Goal: Book appointment/travel/reservation

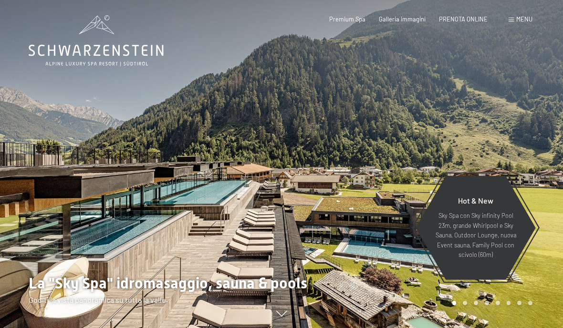
click at [519, 21] on span "Menu" at bounding box center [524, 19] width 16 height 8
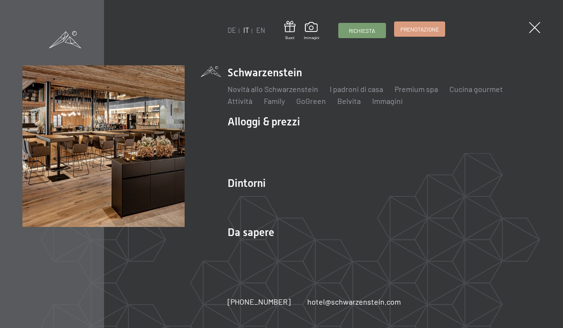
click at [429, 26] on span "Prenotazione" at bounding box center [419, 29] width 39 height 8
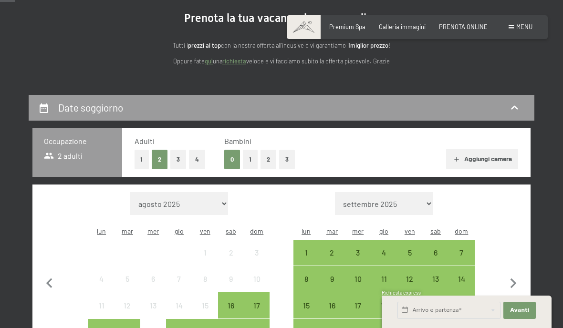
scroll to position [97, 0]
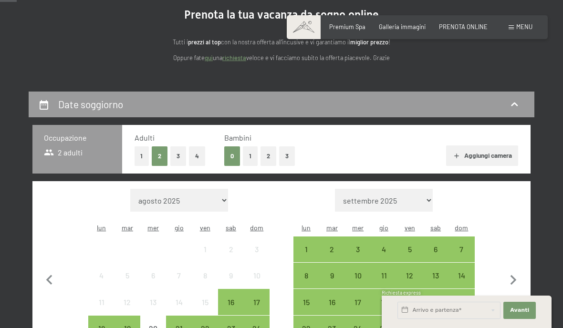
click at [249, 154] on button "1" at bounding box center [250, 157] width 15 height 20
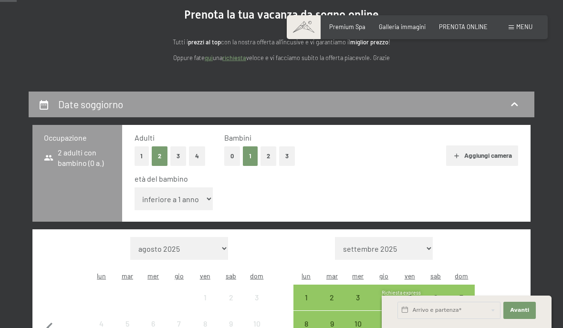
click at [193, 198] on select "inferiore a 1 anno 1 anno 2 anni 3 anni 4 anni 5 anni 6 anni 7 anni 8 anni 9 an…" at bounding box center [174, 199] width 79 height 23
select select "7"
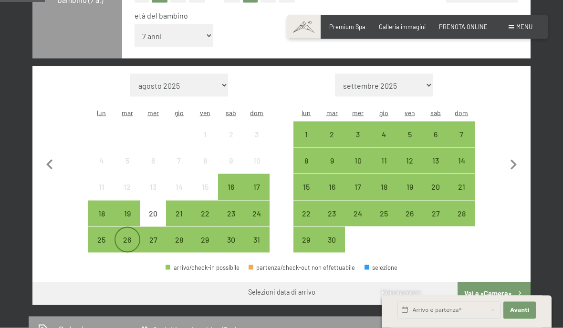
scroll to position [261, 0]
click at [129, 236] on div "26" at bounding box center [128, 248] width 24 height 24
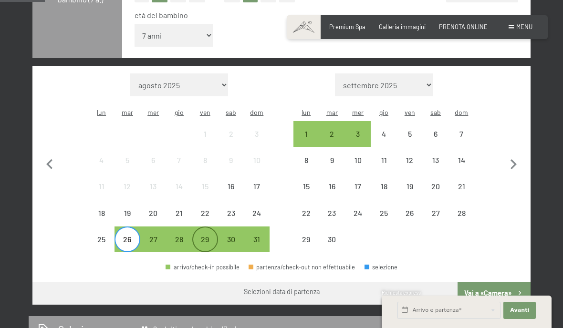
click at [208, 236] on div "29" at bounding box center [205, 248] width 24 height 24
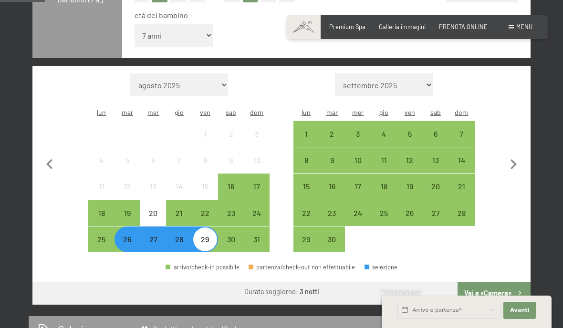
click at [508, 282] on button "Vai a «Camera»" at bounding box center [494, 293] width 73 height 23
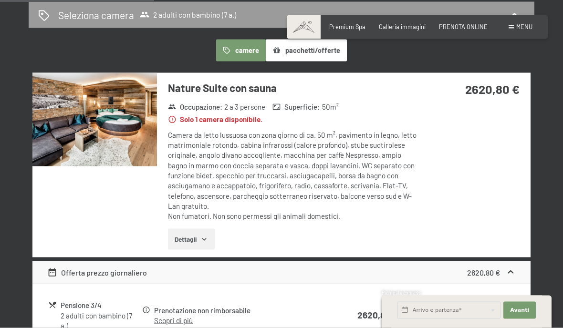
scroll to position [186, 0]
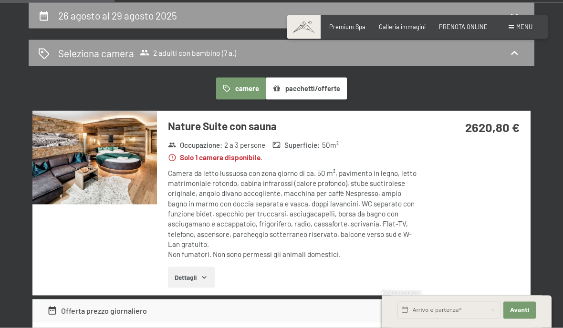
click at [67, 164] on img at bounding box center [94, 158] width 125 height 94
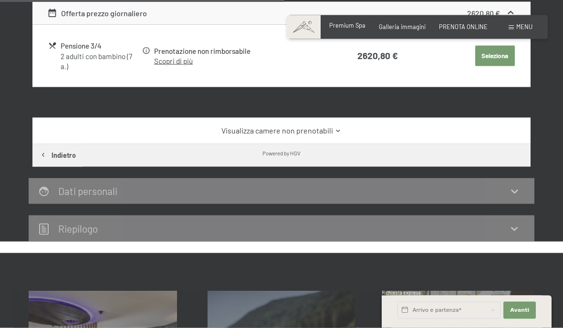
scroll to position [484, 0]
click at [357, 27] on span "Premium Spa" at bounding box center [347, 25] width 36 height 8
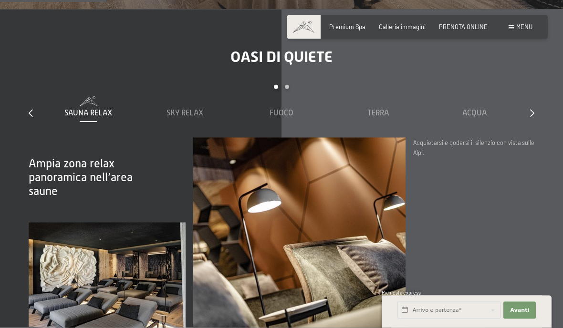
scroll to position [1022, 0]
click at [481, 117] on span "Acqua" at bounding box center [474, 113] width 24 height 9
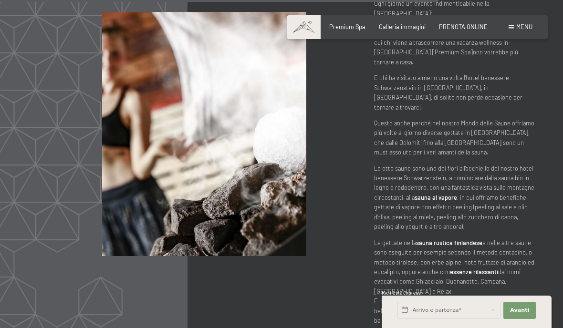
scroll to position [3621, 0]
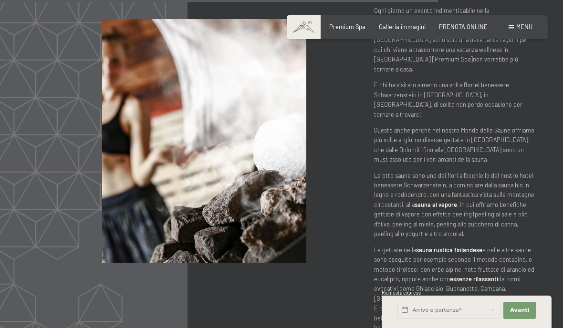
click at [525, 25] on span "Menu" at bounding box center [524, 27] width 16 height 8
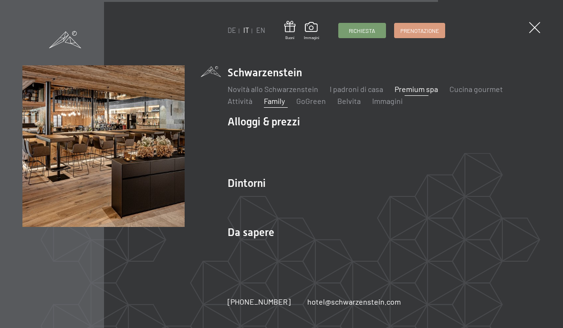
click at [279, 105] on link "Family" at bounding box center [274, 100] width 21 height 9
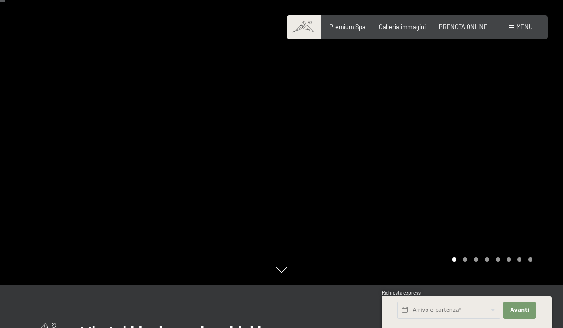
scroll to position [44, 0]
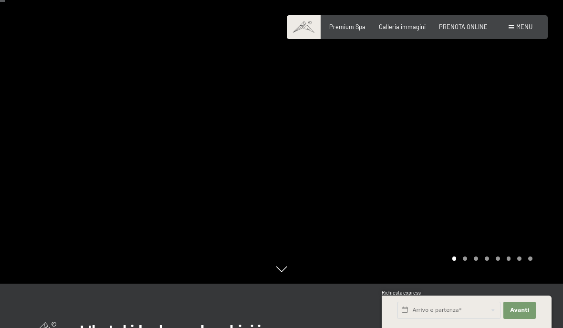
click at [465, 261] on div "Carousel Page 2" at bounding box center [465, 259] width 4 height 4
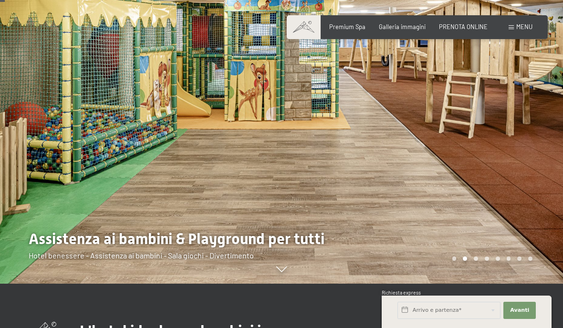
click at [475, 261] on div "Carousel Page 3" at bounding box center [476, 259] width 4 height 4
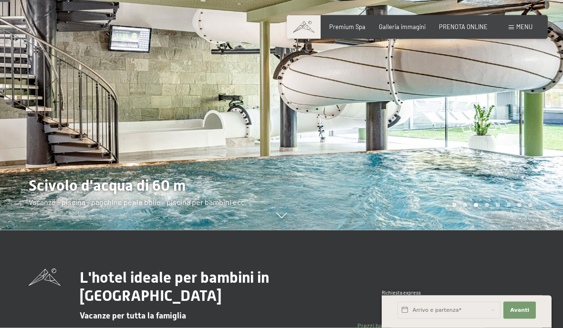
click at [483, 231] on div at bounding box center [423, 66] width 282 height 328
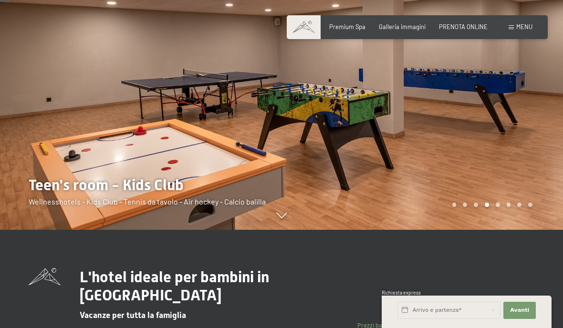
click at [491, 230] on div at bounding box center [423, 66] width 282 height 328
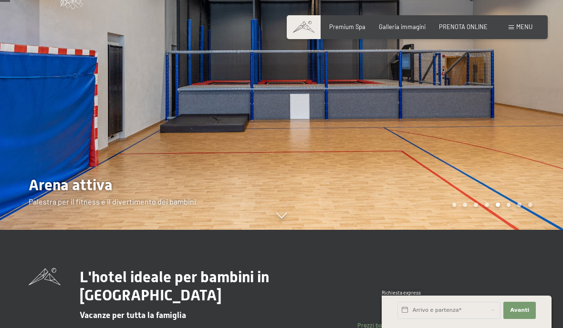
scroll to position [105, 0]
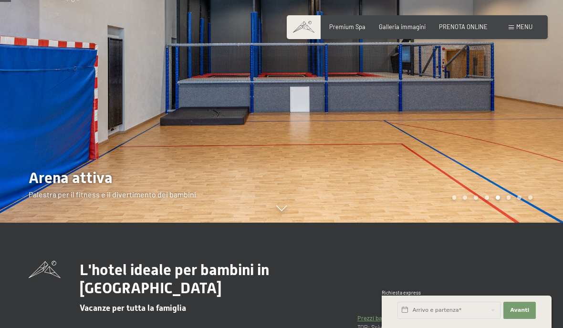
click at [500, 223] on div at bounding box center [423, 59] width 282 height 328
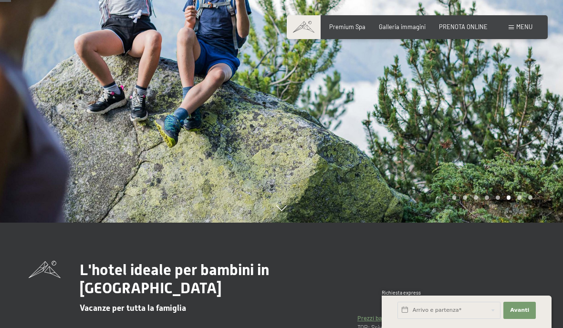
click at [516, 200] on div "Carousel Pagination" at bounding box center [491, 198] width 84 height 4
click at [514, 223] on div at bounding box center [423, 59] width 282 height 328
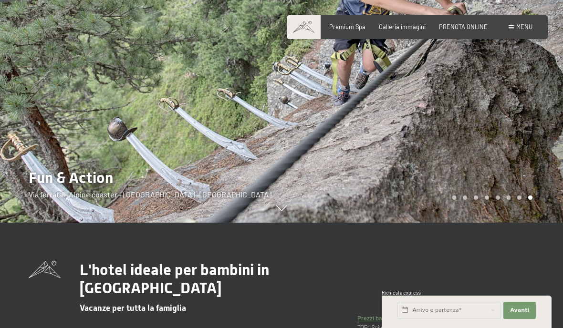
click at [527, 200] on div "Carousel Pagination" at bounding box center [491, 198] width 84 height 4
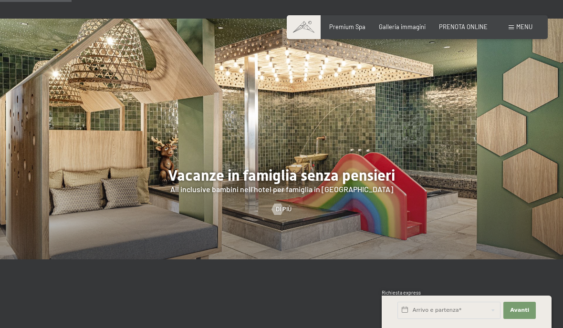
scroll to position [694, 0]
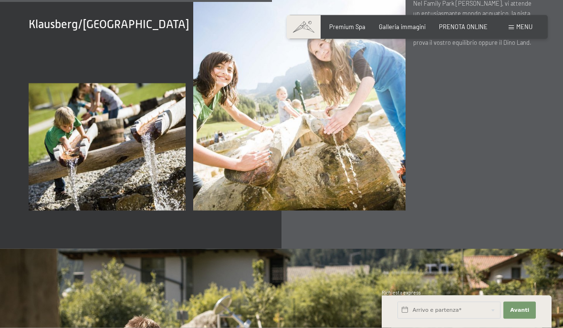
click at [524, 26] on span "Menu" at bounding box center [524, 27] width 16 height 8
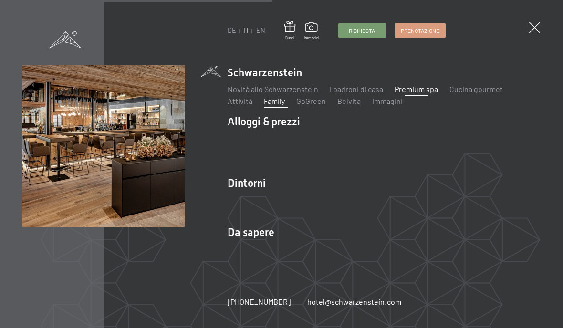
click at [418, 92] on link "Premium spa" at bounding box center [416, 88] width 43 height 9
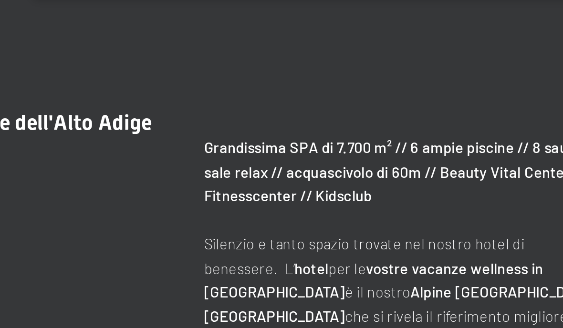
scroll to position [297, 0]
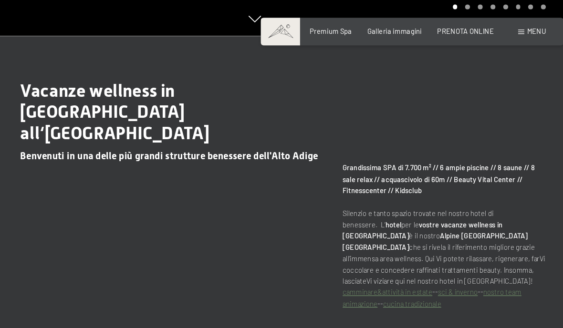
click at [516, 24] on span "Menu" at bounding box center [524, 27] width 16 height 8
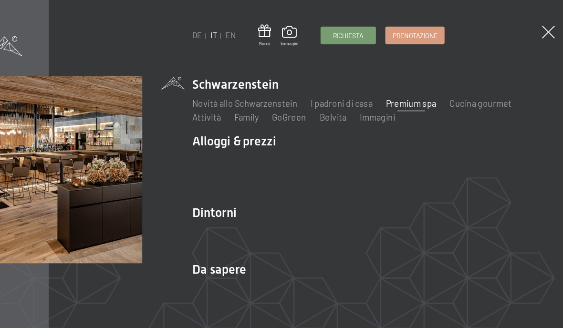
click at [235, 28] on img at bounding box center [117, 117] width 235 height 235
click at [395, 88] on link "Premium spa" at bounding box center [416, 88] width 43 height 9
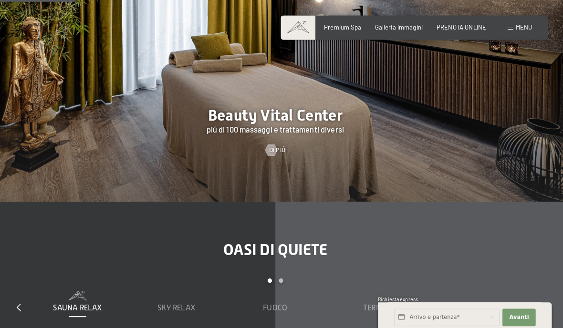
scroll to position [835, 0]
click at [273, 151] on link "Di più" at bounding box center [282, 146] width 20 height 9
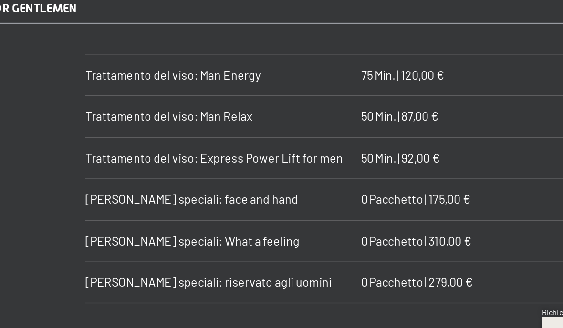
scroll to position [1430, 0]
click at [91, 269] on span "[PERSON_NAME] speciali: riservato agli uomini" at bounding box center [169, 273] width 157 height 9
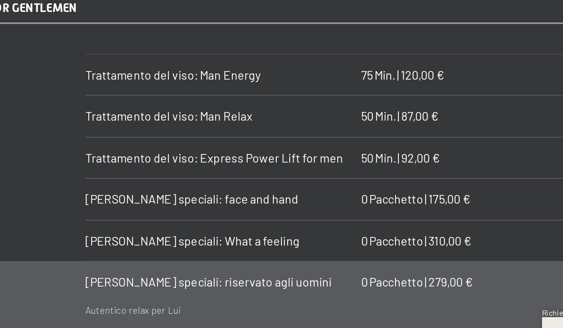
click at [91, 261] on div "[PERSON_NAME] speciali: riservato agli uomini 0 Pacchetto | 279,00 €" at bounding box center [282, 274] width 382 height 26
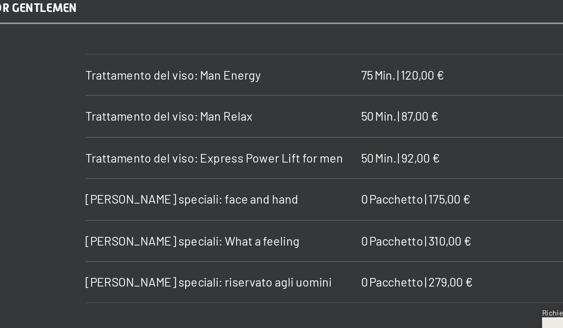
click at [91, 269] on span "[PERSON_NAME] speciali: riservato agli uomini" at bounding box center [169, 273] width 157 height 9
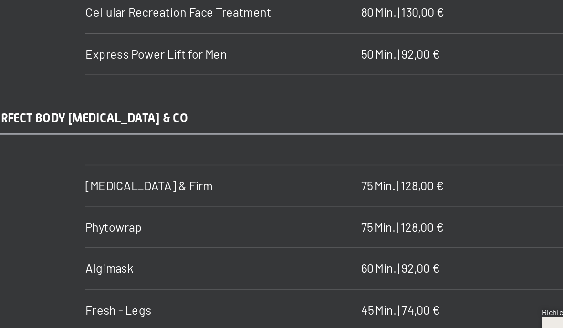
scroll to position [2591, 0]
